Goal: Transaction & Acquisition: Book appointment/travel/reservation

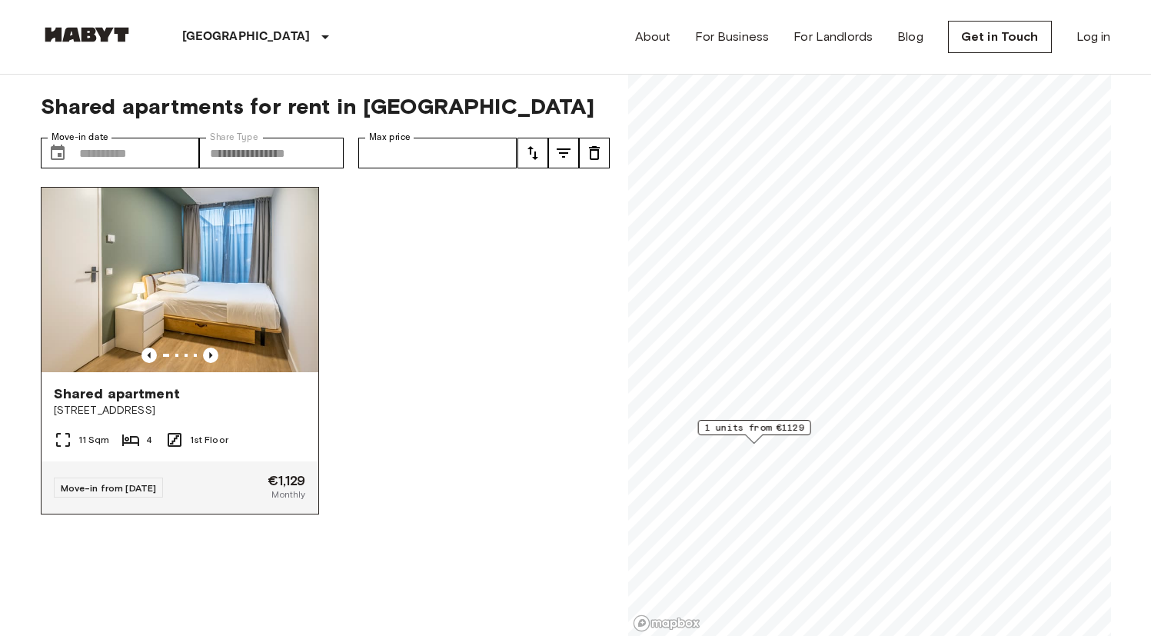
click at [241, 394] on div "Shared apartment" at bounding box center [180, 394] width 252 height 18
click at [203, 353] on icon "Previous image" at bounding box center [210, 355] width 15 height 15
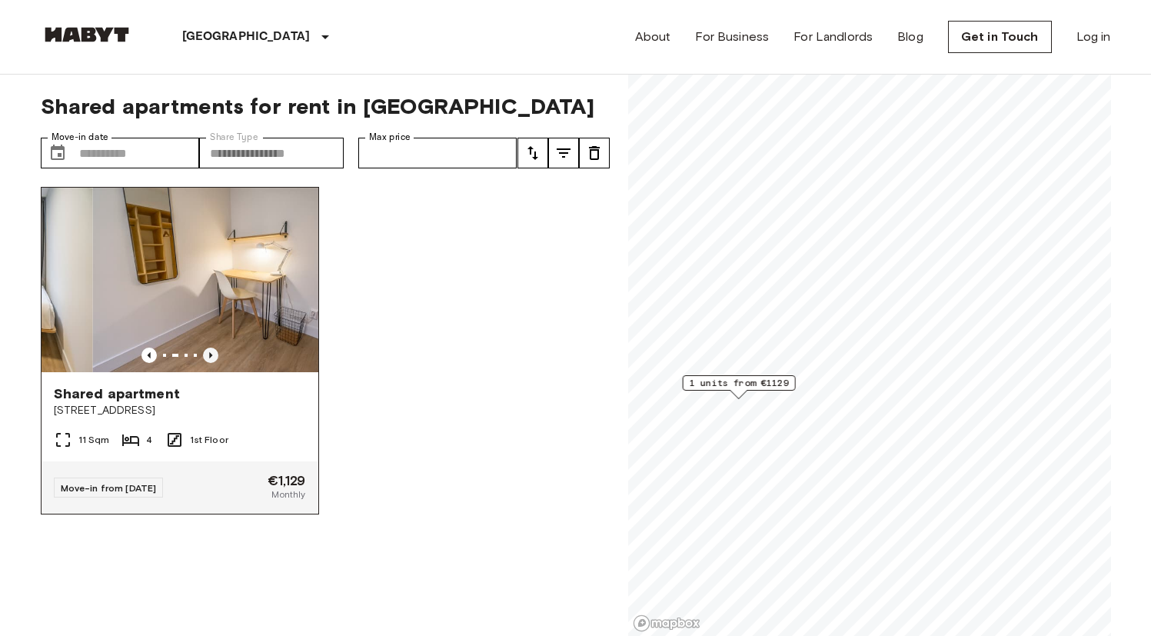
click at [203, 352] on icon "Previous image" at bounding box center [210, 355] width 15 height 15
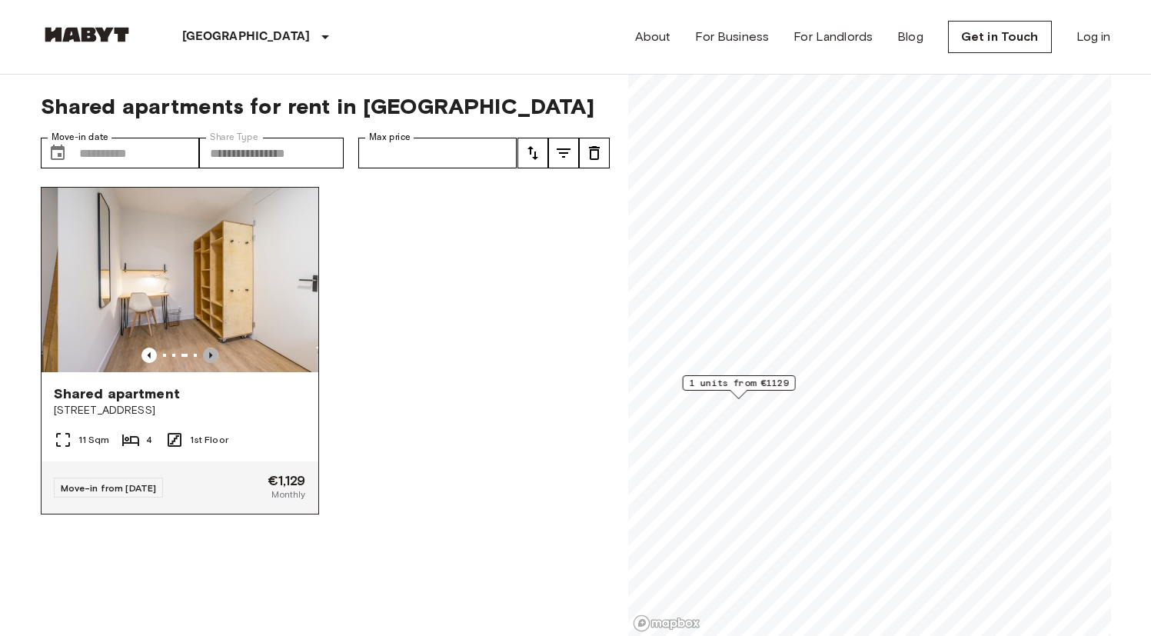
click at [203, 352] on icon "Previous image" at bounding box center [210, 355] width 15 height 15
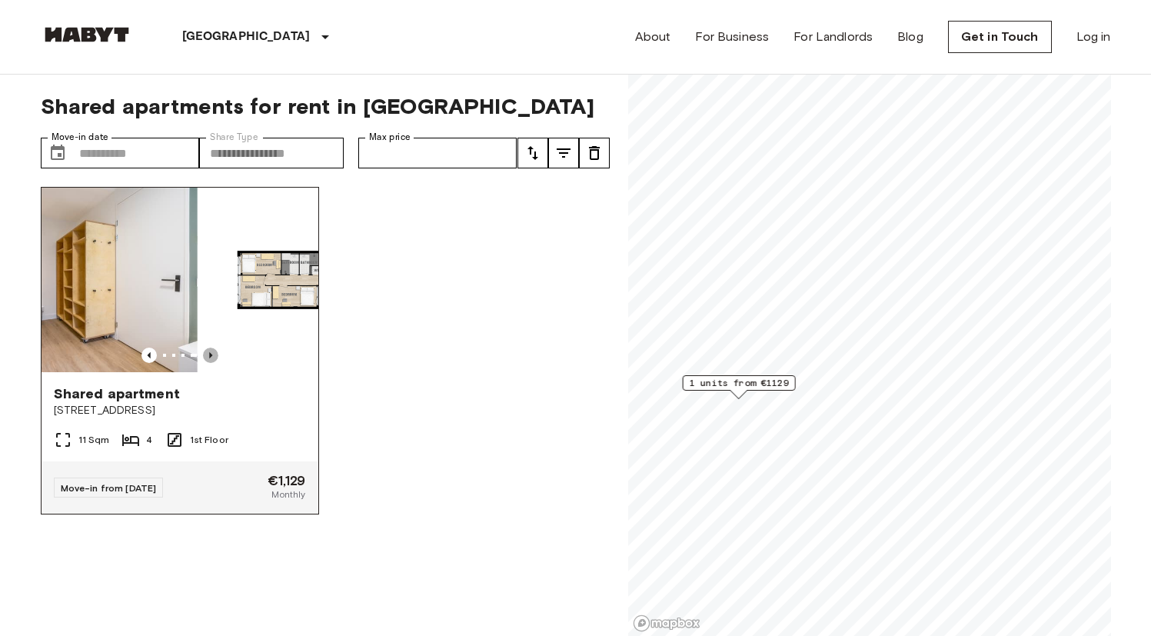
click at [203, 352] on icon "Previous image" at bounding box center [210, 355] width 15 height 15
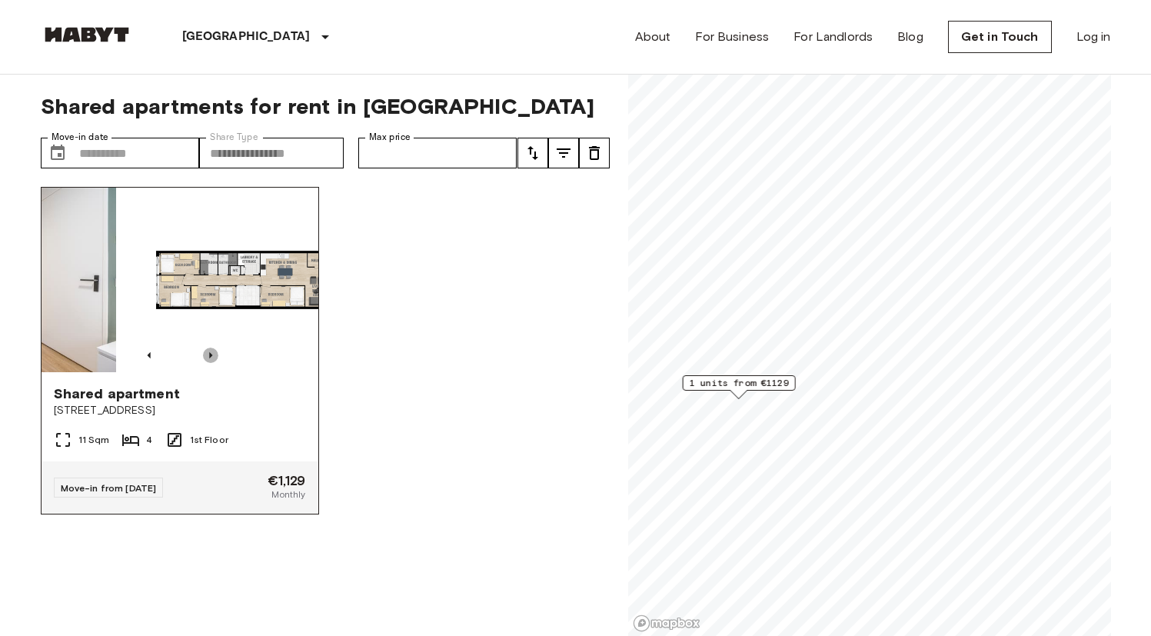
click at [203, 352] on icon "Previous image" at bounding box center [210, 355] width 15 height 15
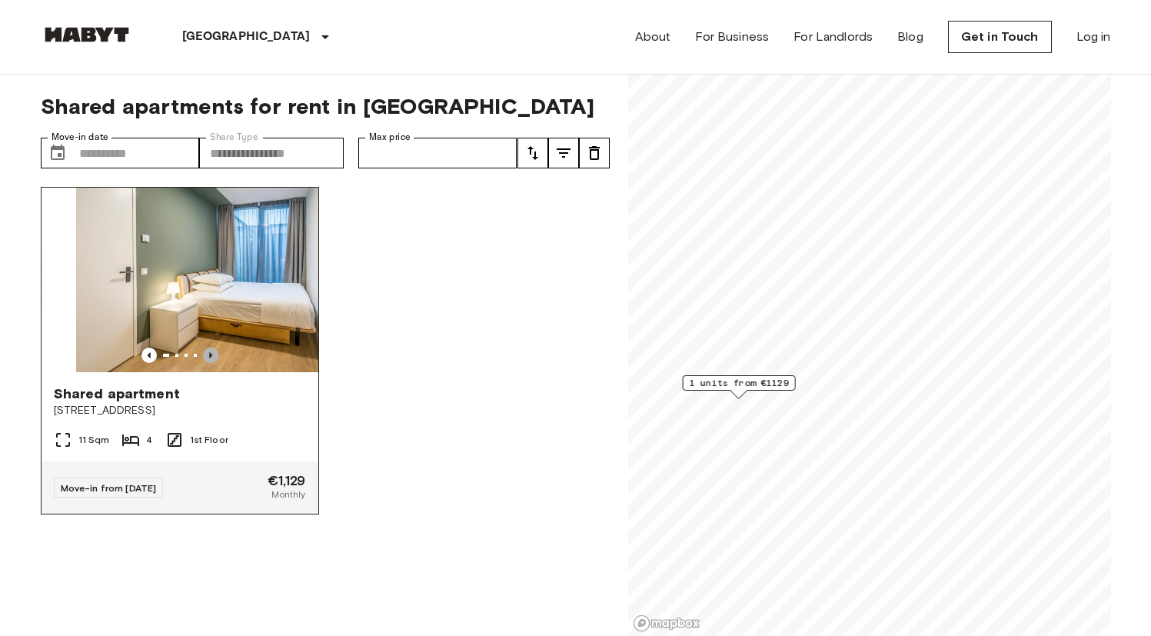
click at [203, 352] on icon "Previous image" at bounding box center [210, 355] width 15 height 15
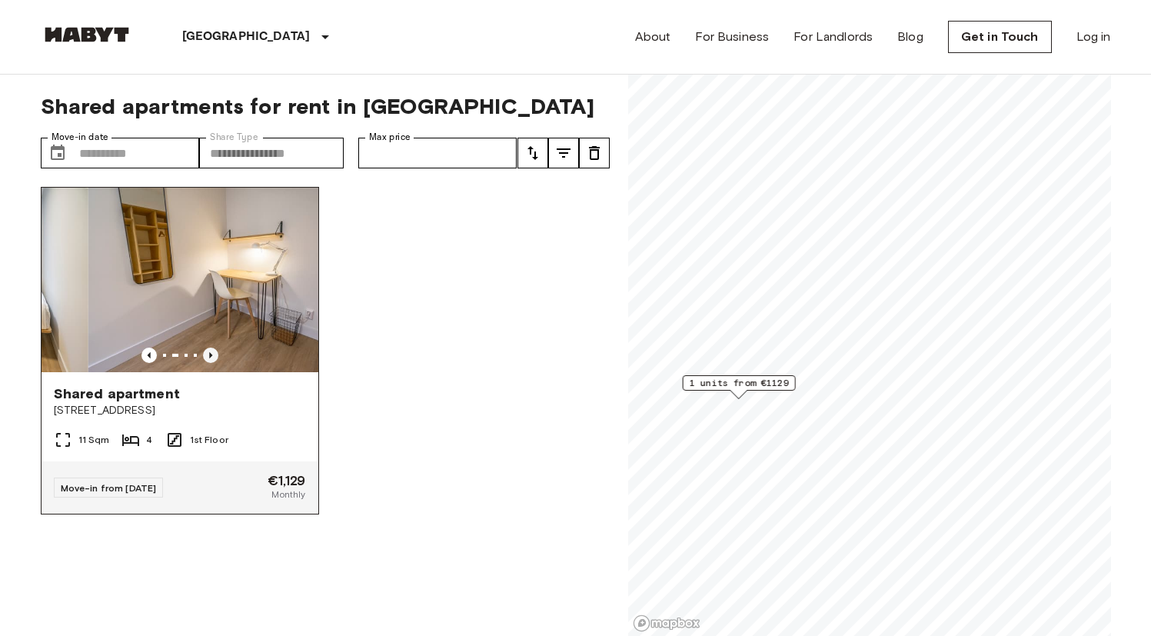
click at [203, 352] on icon "Previous image" at bounding box center [210, 355] width 15 height 15
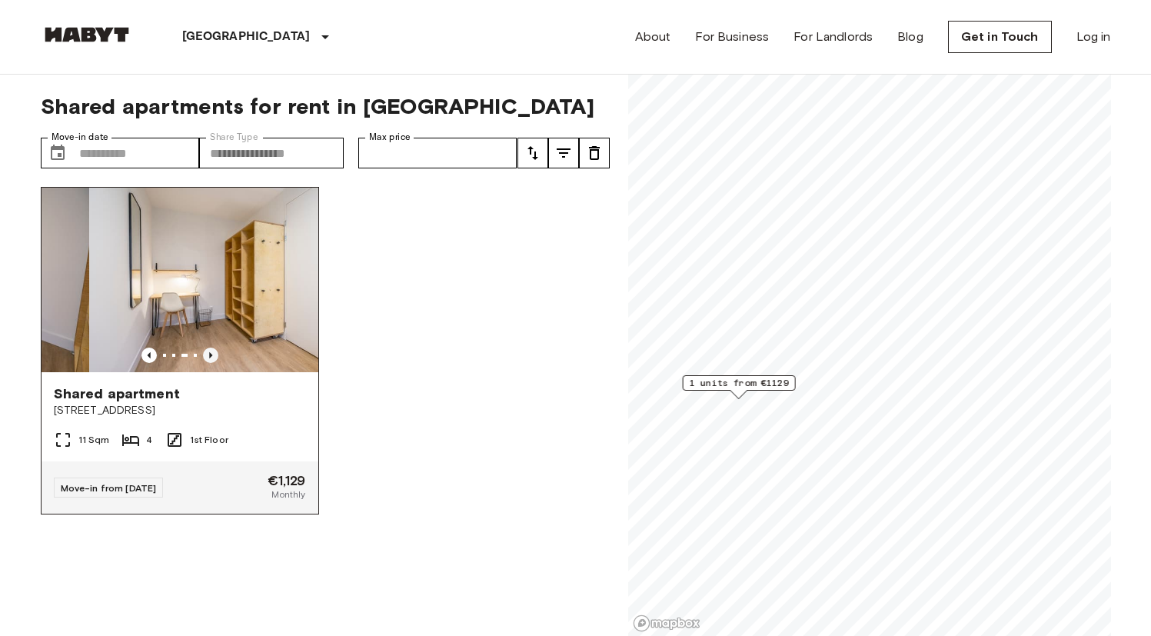
click at [203, 352] on icon "Previous image" at bounding box center [210, 355] width 15 height 15
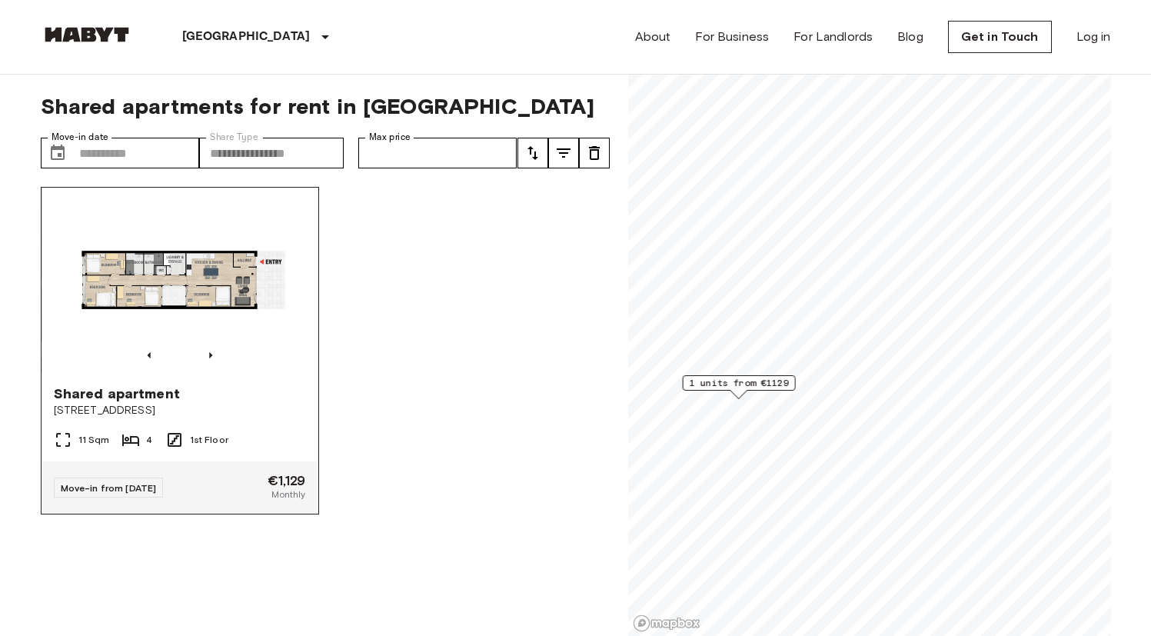
click at [215, 354] on div at bounding box center [180, 355] width 277 height 15
click at [187, 314] on img at bounding box center [180, 280] width 277 height 185
click at [118, 494] on span "Move-in from [DATE]" at bounding box center [109, 488] width 96 height 12
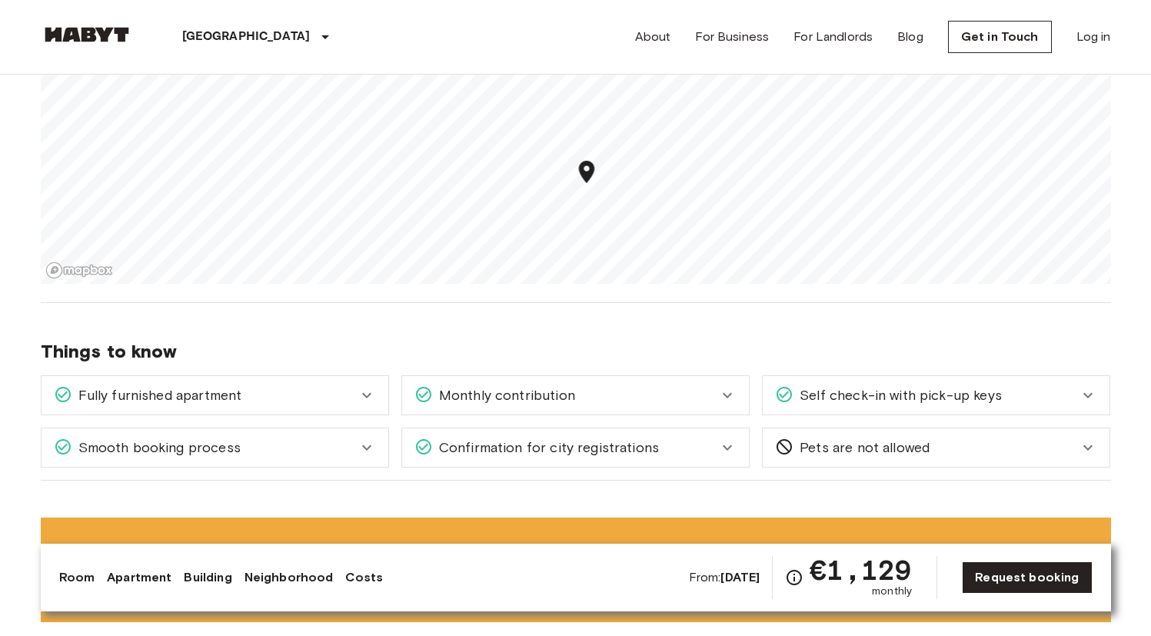
scroll to position [1461, 0]
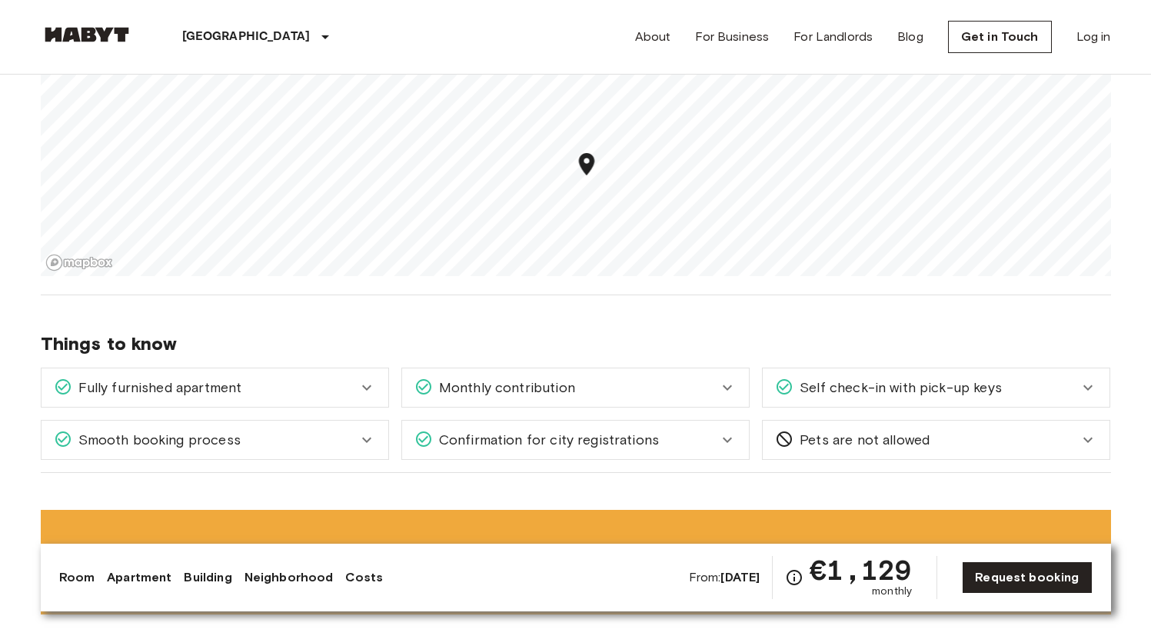
click at [630, 381] on div "Monthly contribution" at bounding box center [567, 388] width 304 height 20
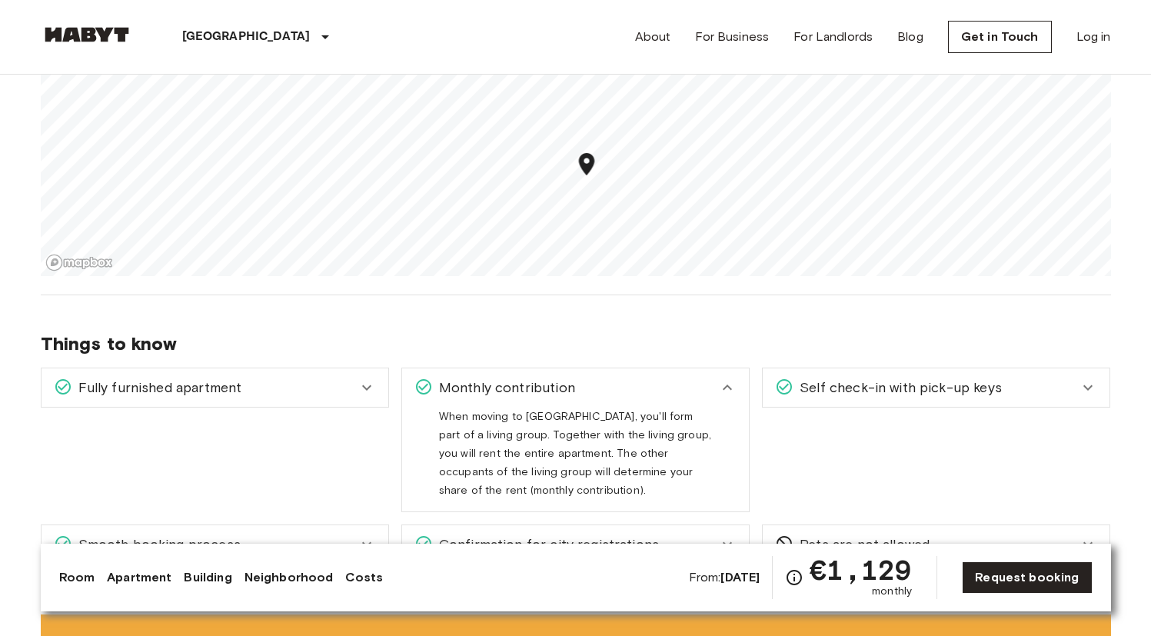
click at [674, 378] on div "Monthly contribution" at bounding box center [567, 388] width 304 height 20
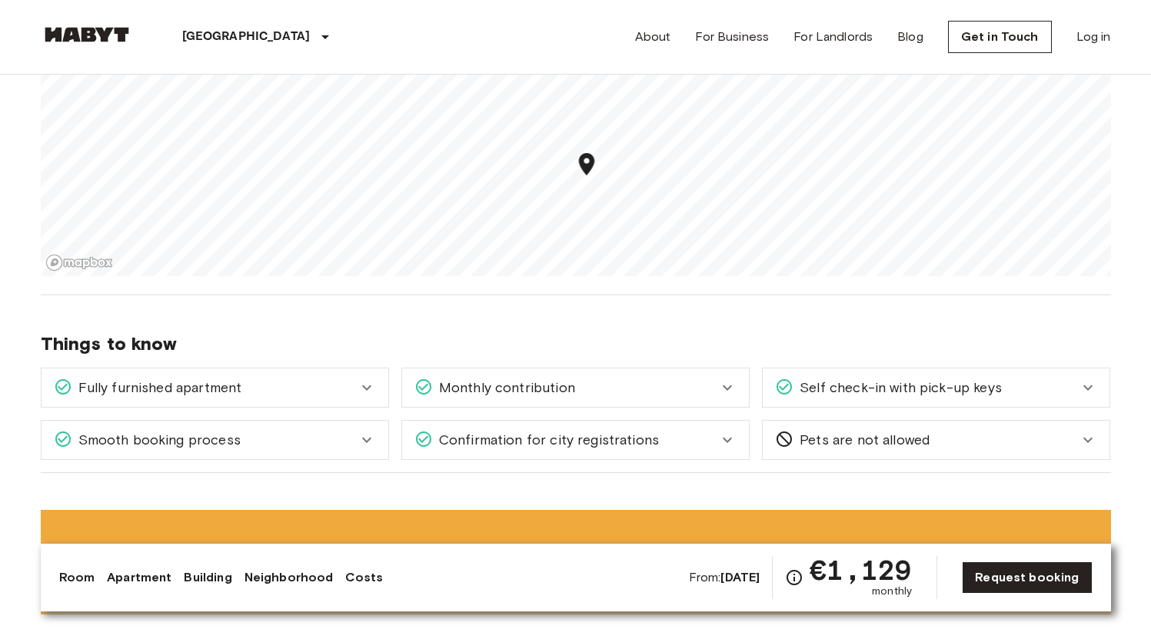
click at [852, 378] on span "Self check-in with pick-up keys" at bounding box center [898, 388] width 208 height 20
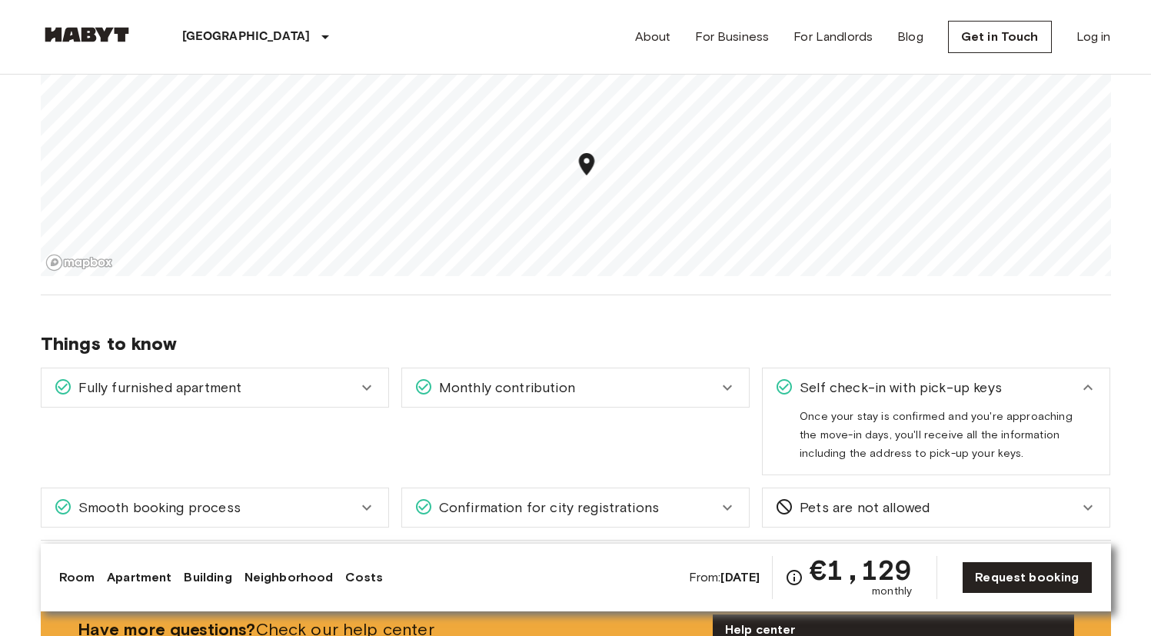
click at [852, 378] on span "Self check-in with pick-up keys" at bounding box center [898, 388] width 208 height 20
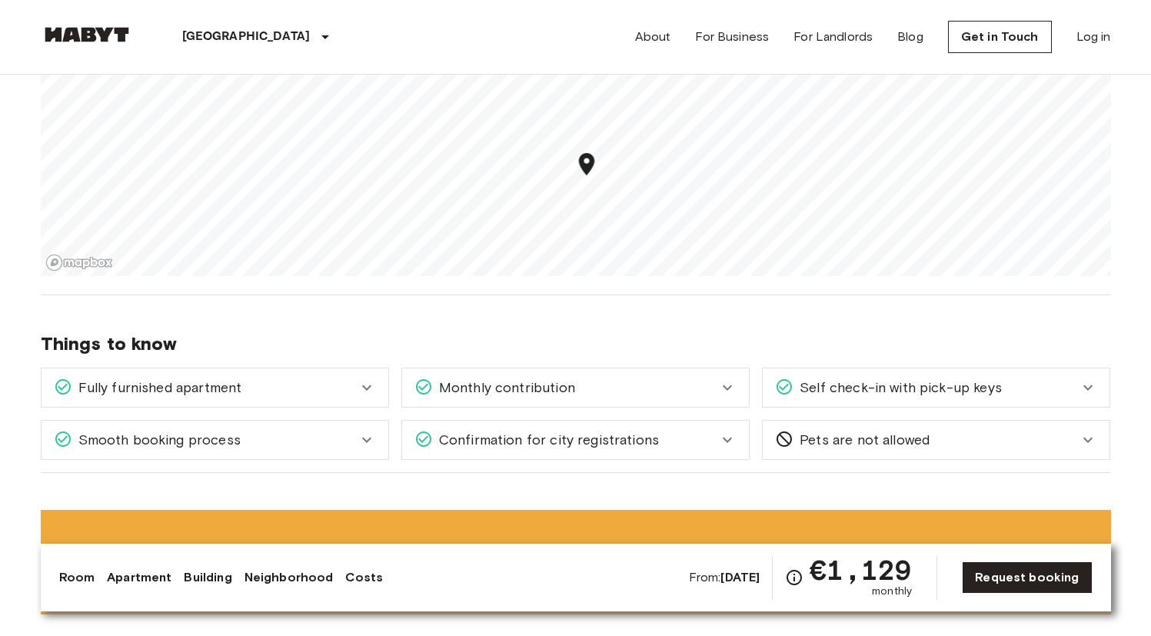
click at [303, 430] on div "Smooth booking process" at bounding box center [206, 440] width 304 height 20
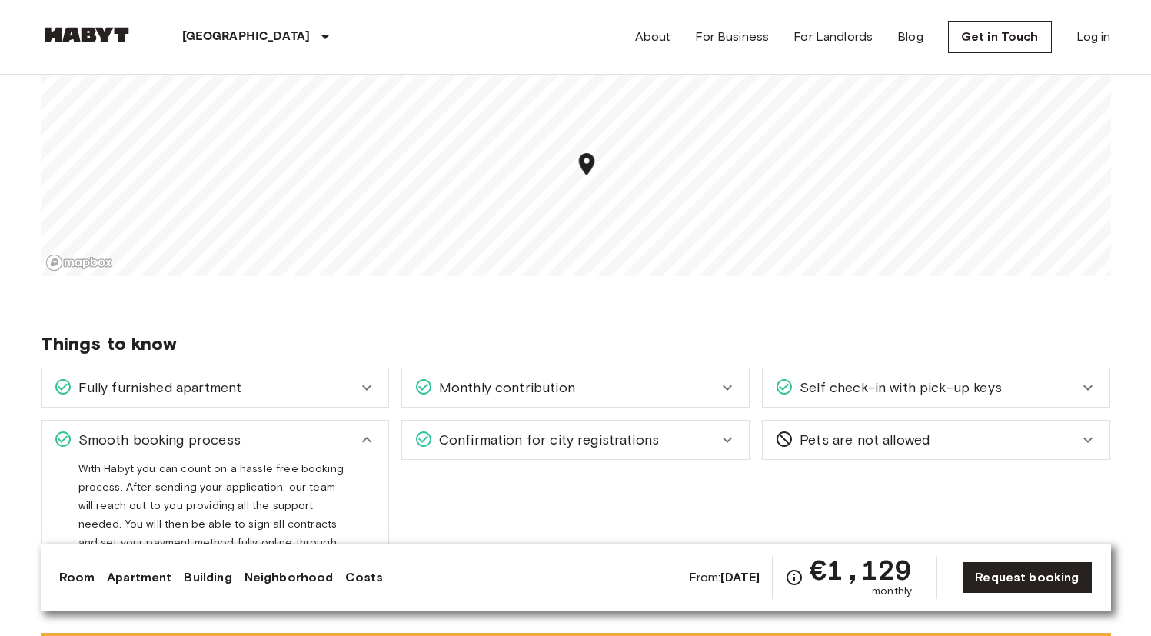
click at [303, 430] on div "Smooth booking process" at bounding box center [206, 440] width 304 height 20
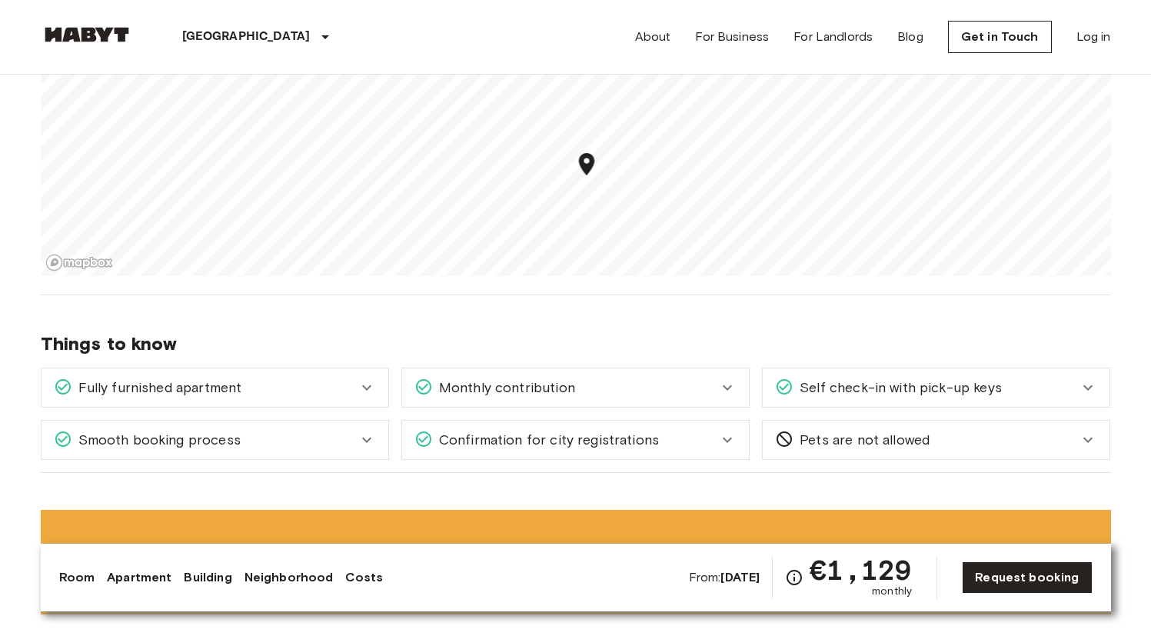
click at [518, 430] on span "Confirmation for city registrations" at bounding box center [546, 440] width 226 height 20
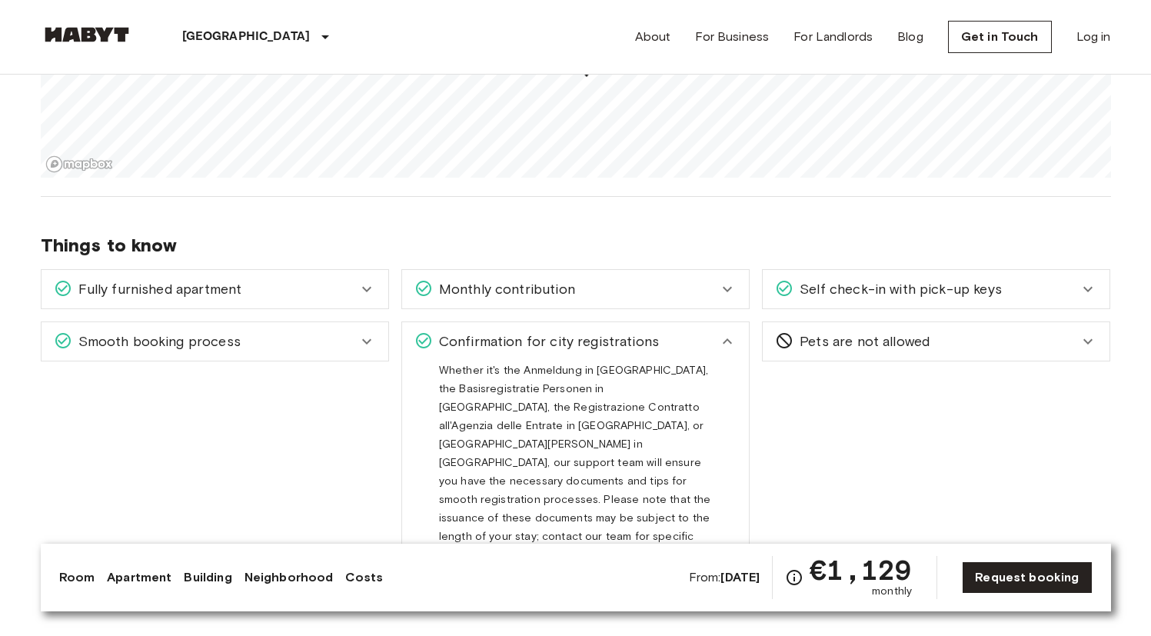
scroll to position [1561, 0]
click at [551, 329] on span "Confirmation for city registrations" at bounding box center [546, 339] width 226 height 20
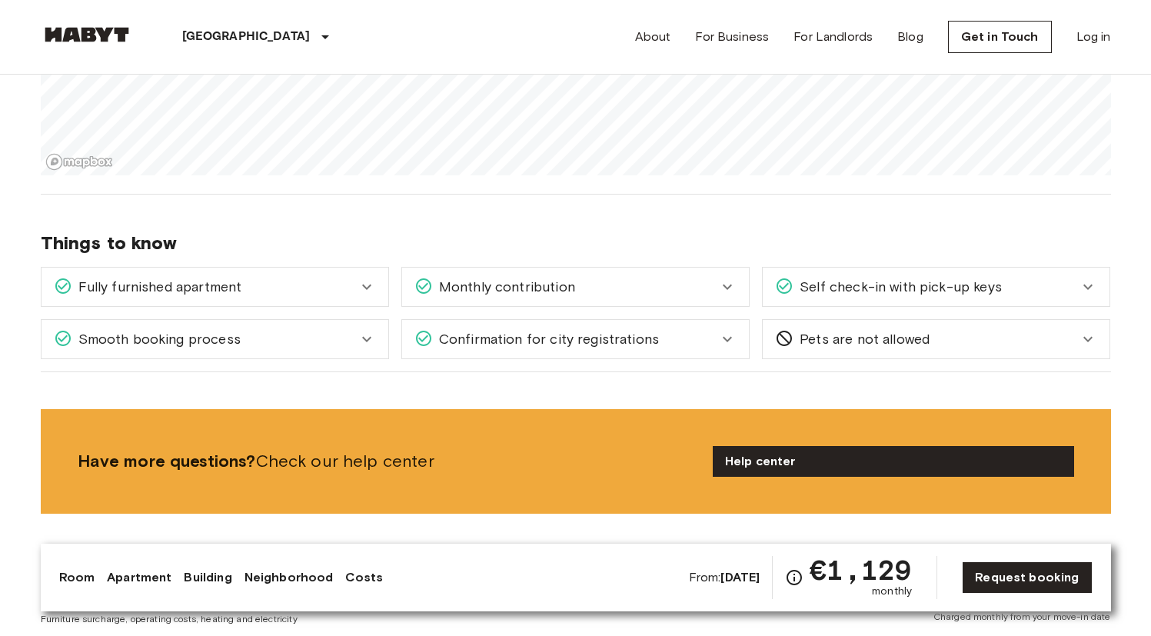
click at [262, 284] on div "Fully furnished apartment" at bounding box center [215, 287] width 347 height 38
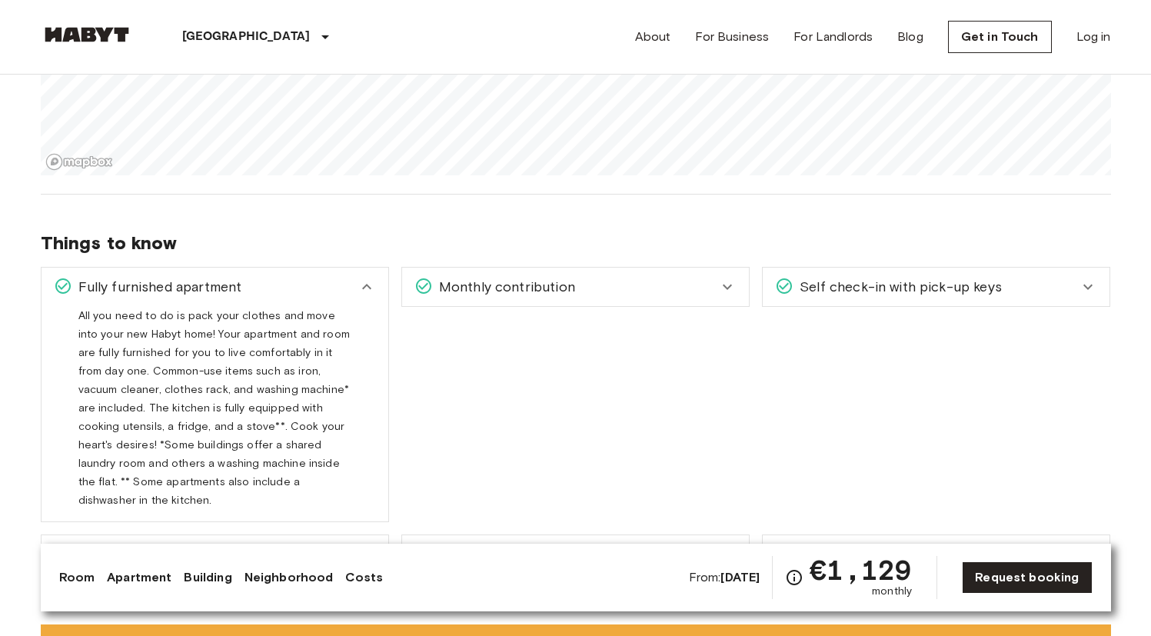
click at [262, 281] on div "Fully furnished apartment" at bounding box center [215, 287] width 347 height 38
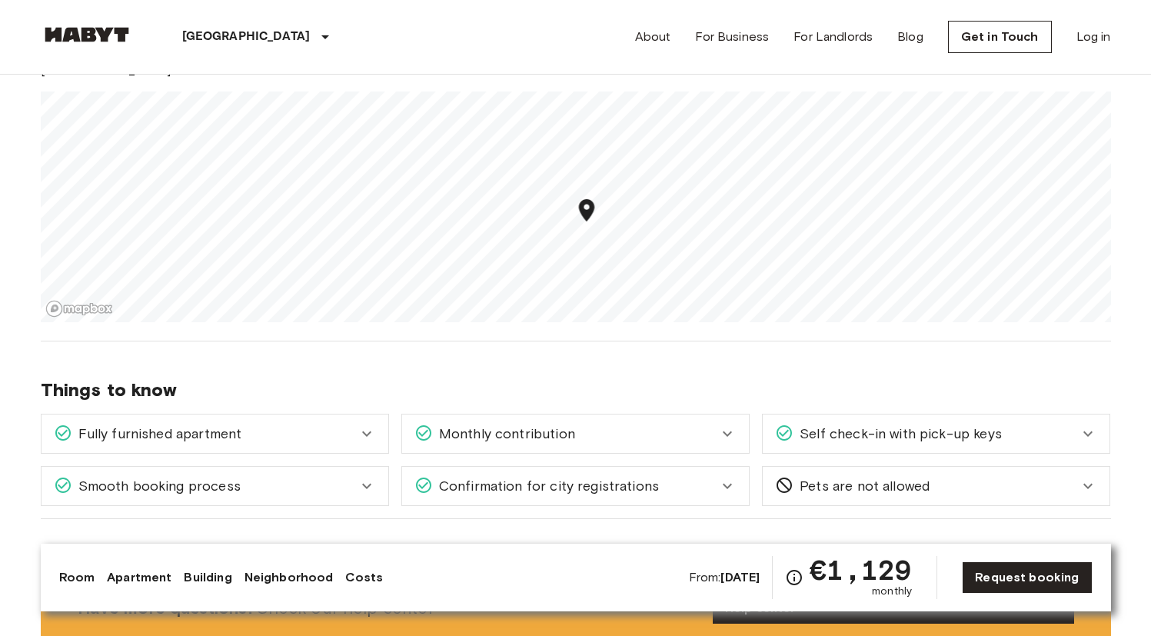
scroll to position [1409, 0]
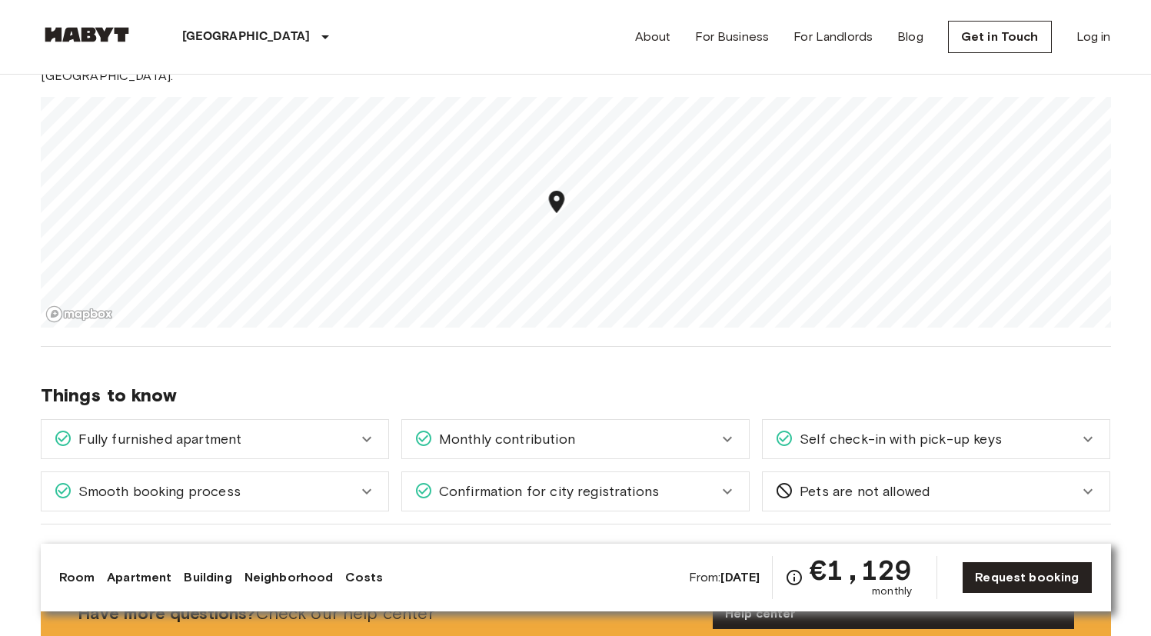
click at [1010, 596] on div "From: Oct 2 2025 €1,129 monthly Request booking" at bounding box center [891, 577] width 404 height 43
click at [1008, 585] on link "Request booking" at bounding box center [1027, 577] width 130 height 32
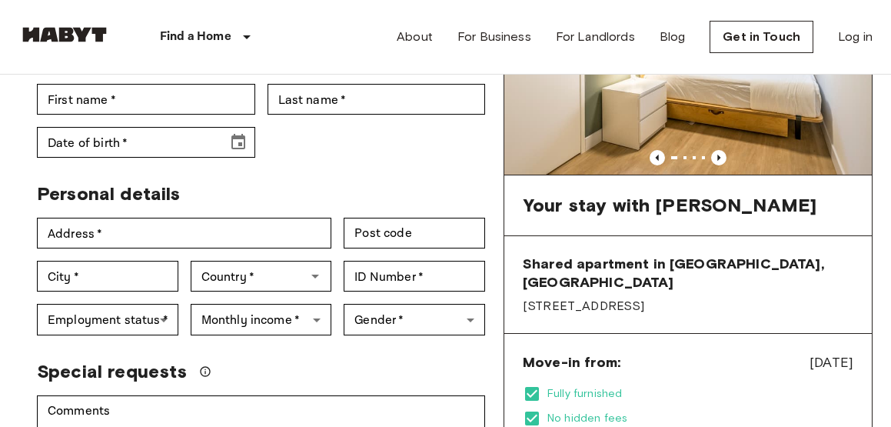
scroll to position [211, 0]
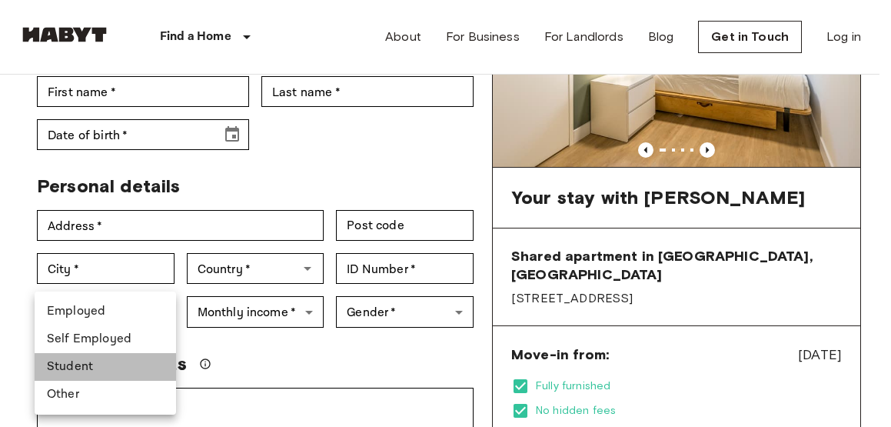
click at [134, 364] on li "Student" at bounding box center [106, 367] width 142 height 28
type input "*******"
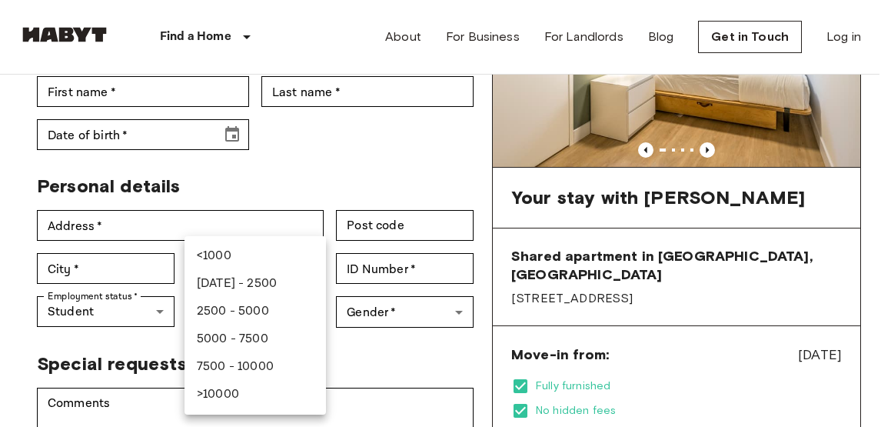
click at [341, 365] on div at bounding box center [445, 213] width 891 height 427
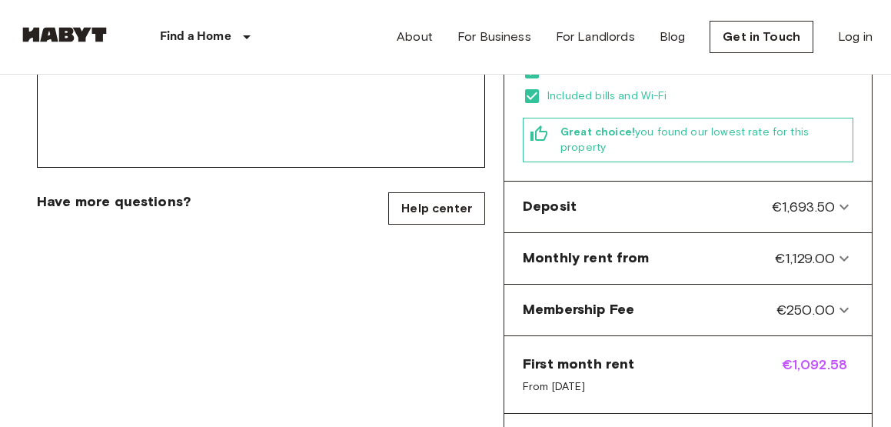
scroll to position [603, 0]
